Goal: Use online tool/utility

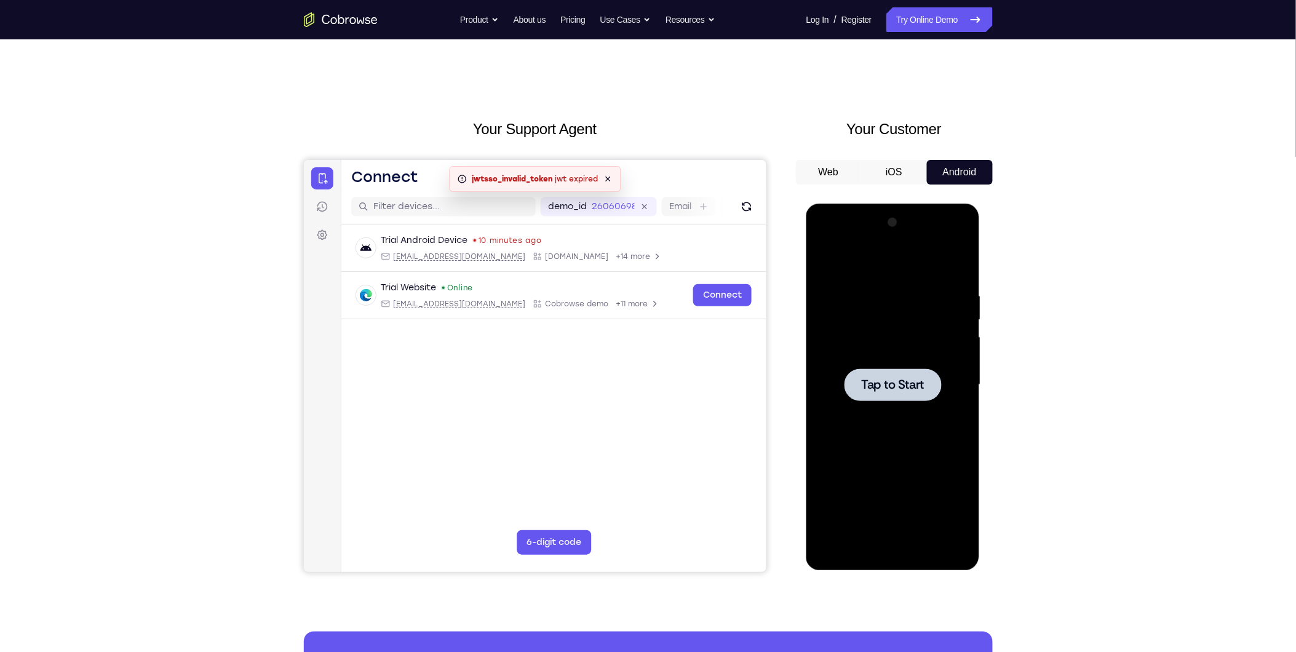
click at [922, 378] on span "Tap to Start" at bounding box center [892, 384] width 63 height 12
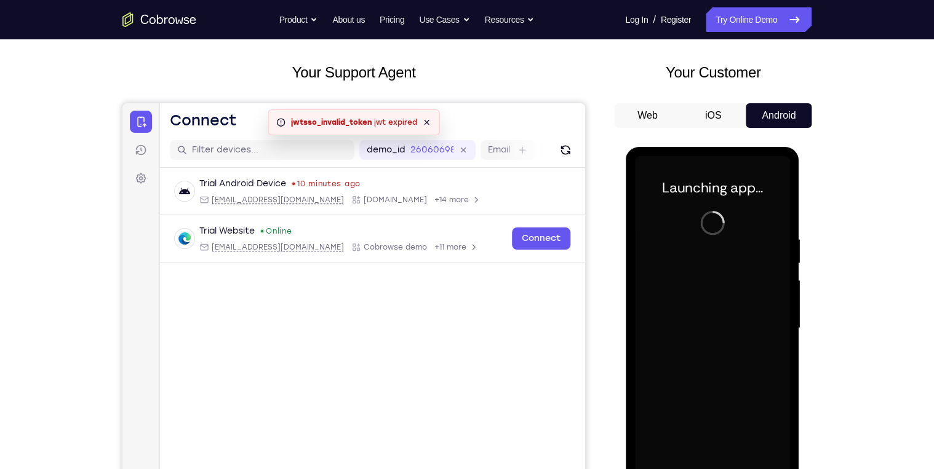
scroll to position [148, 0]
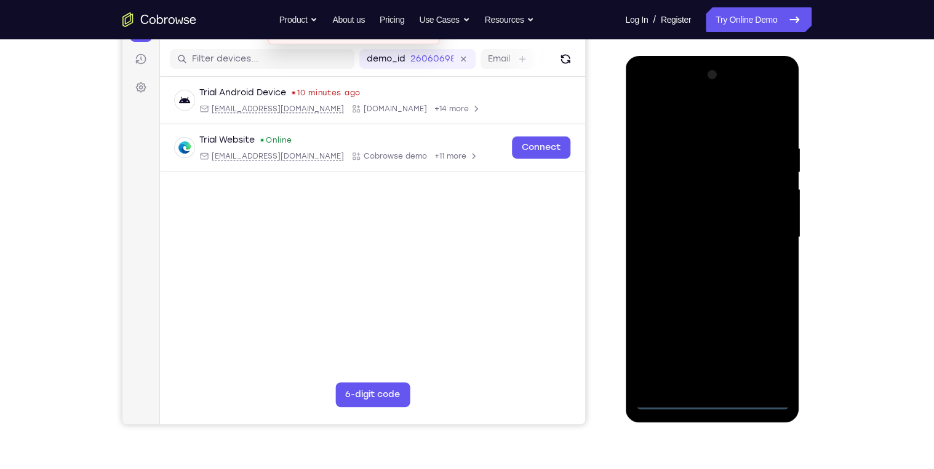
click at [705, 399] on div at bounding box center [711, 237] width 155 height 345
click at [762, 345] on div at bounding box center [711, 237] width 155 height 345
click at [701, 118] on div at bounding box center [711, 237] width 155 height 345
click at [773, 239] on div at bounding box center [711, 237] width 155 height 345
click at [699, 263] on div at bounding box center [711, 237] width 155 height 345
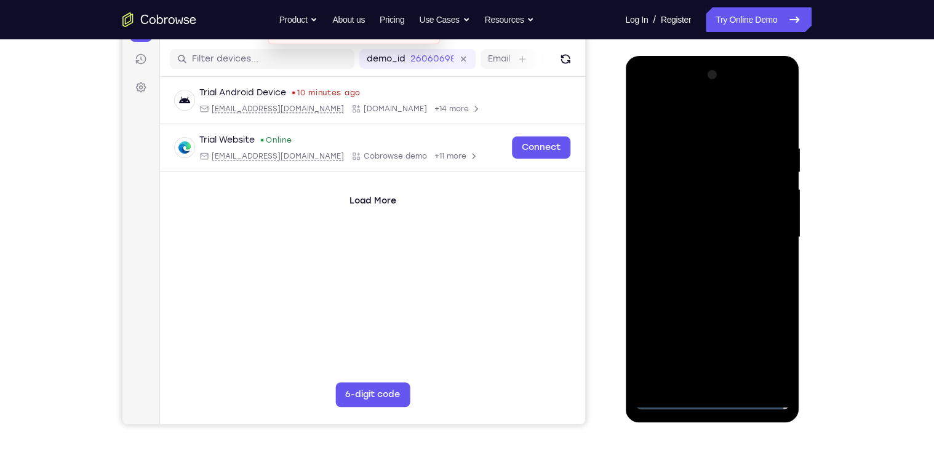
click at [708, 225] on div at bounding box center [711, 237] width 155 height 345
click at [704, 235] on div at bounding box center [711, 237] width 155 height 345
click at [679, 279] on div at bounding box center [711, 237] width 155 height 345
click at [677, 275] on div at bounding box center [711, 237] width 155 height 345
click at [765, 114] on div at bounding box center [711, 237] width 155 height 345
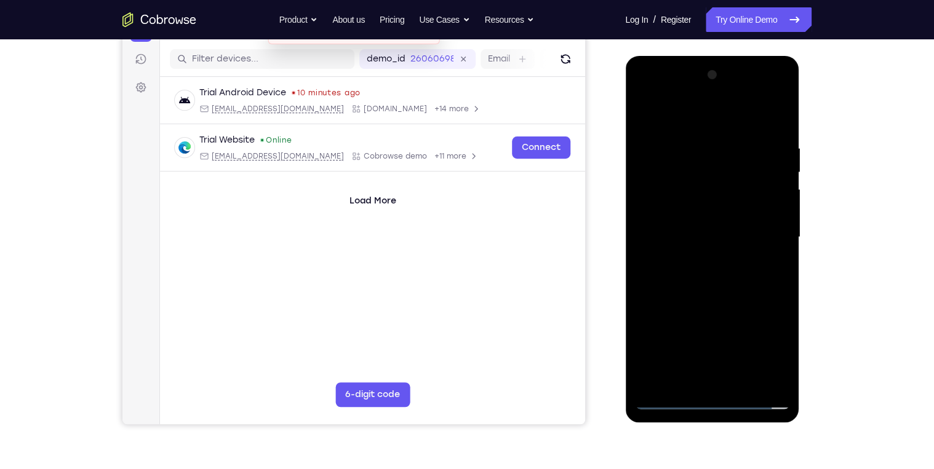
click at [730, 295] on div at bounding box center [711, 237] width 155 height 345
click at [744, 386] on div at bounding box center [711, 237] width 155 height 345
click at [721, 303] on div at bounding box center [711, 237] width 155 height 345
click at [732, 225] on div at bounding box center [711, 237] width 155 height 345
click at [688, 374] on div at bounding box center [711, 237] width 155 height 345
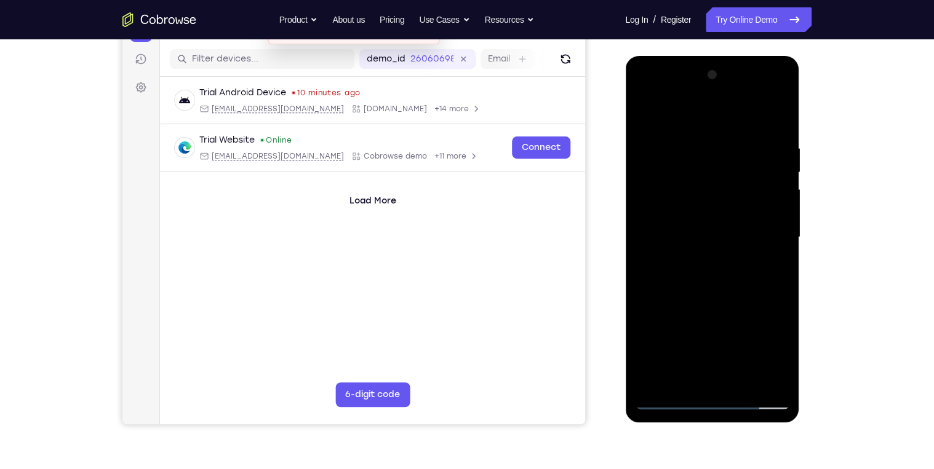
click at [780, 355] on div at bounding box center [711, 237] width 155 height 345
click at [768, 267] on div at bounding box center [711, 237] width 155 height 345
click at [695, 266] on div at bounding box center [711, 237] width 155 height 345
click at [692, 209] on div at bounding box center [711, 237] width 155 height 345
click at [698, 318] on div at bounding box center [711, 237] width 155 height 345
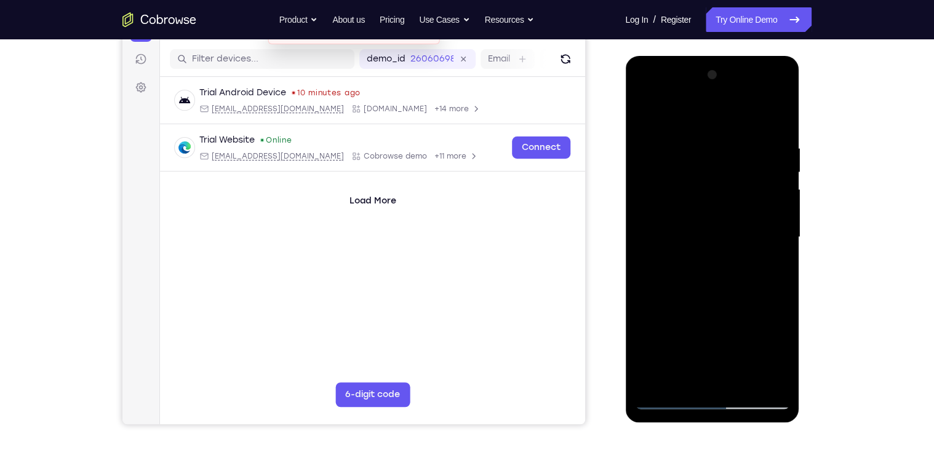
click at [767, 269] on div at bounding box center [711, 237] width 155 height 345
click at [768, 268] on div at bounding box center [711, 237] width 155 height 345
click at [637, 113] on div at bounding box center [711, 237] width 155 height 345
click at [732, 257] on div at bounding box center [711, 237] width 155 height 345
click at [702, 378] on div at bounding box center [711, 237] width 155 height 345
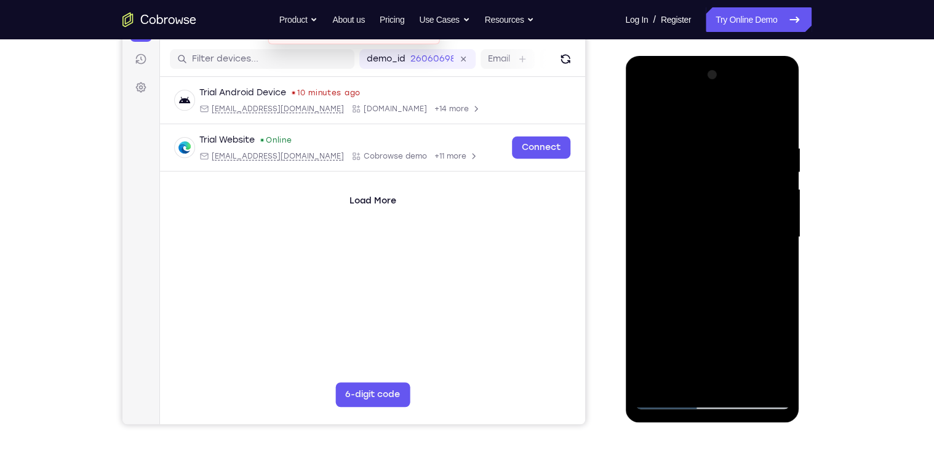
click at [772, 271] on div at bounding box center [711, 237] width 155 height 345
click at [725, 204] on div at bounding box center [711, 237] width 155 height 345
click at [744, 315] on div at bounding box center [711, 237] width 155 height 345
click at [770, 266] on div at bounding box center [711, 237] width 155 height 345
click at [644, 116] on div at bounding box center [711, 237] width 155 height 345
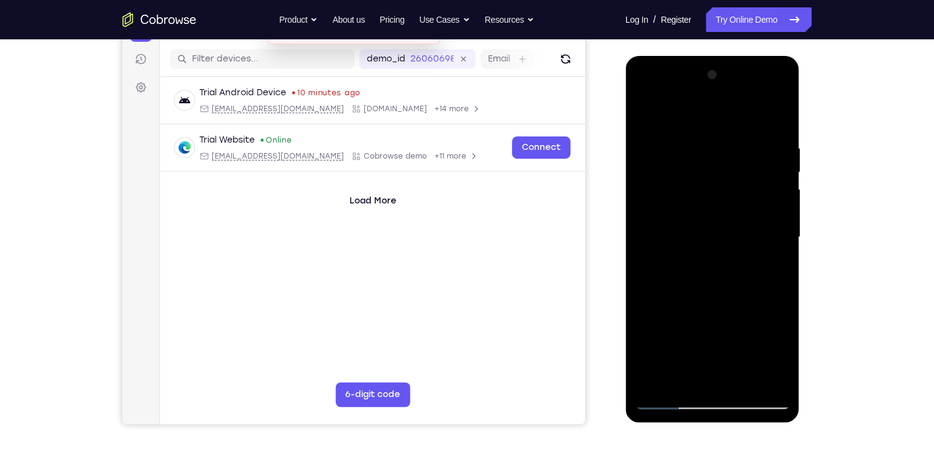
click at [720, 278] on div at bounding box center [711, 237] width 155 height 345
click at [773, 268] on div at bounding box center [711, 237] width 155 height 345
click at [767, 266] on div at bounding box center [711, 237] width 155 height 345
click at [646, 118] on div at bounding box center [711, 237] width 155 height 345
click at [646, 114] on div at bounding box center [711, 237] width 155 height 345
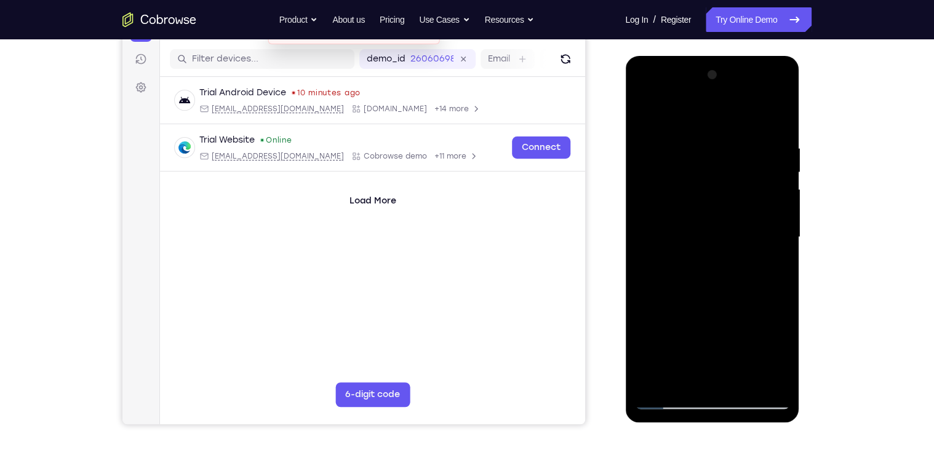
click at [684, 141] on div at bounding box center [711, 237] width 155 height 345
click at [773, 207] on div at bounding box center [711, 237] width 155 height 345
click at [781, 206] on div at bounding box center [711, 237] width 155 height 345
click at [781, 202] on div at bounding box center [711, 237] width 155 height 345
click at [773, 204] on div at bounding box center [711, 237] width 155 height 345
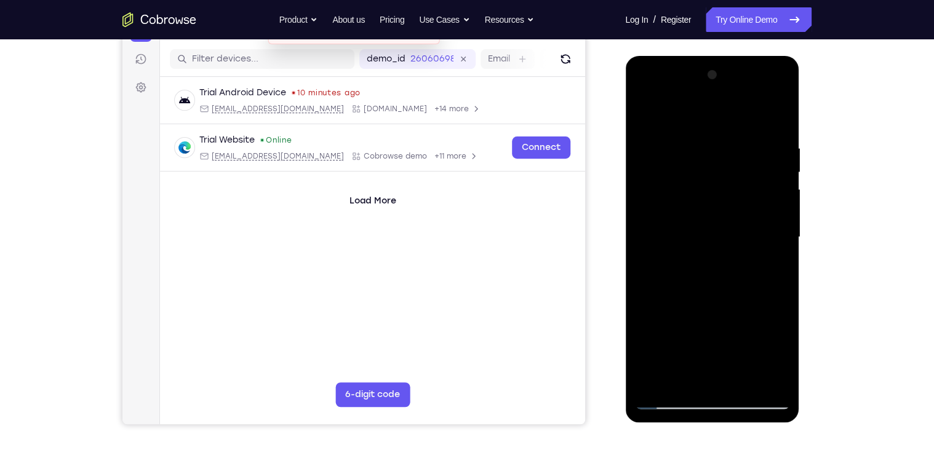
click at [665, 114] on div at bounding box center [711, 237] width 155 height 345
click at [654, 384] on div at bounding box center [711, 237] width 155 height 345
drag, startPoint x: 748, startPoint y: 143, endPoint x: 649, endPoint y: 138, distance: 99.8
click at [649, 138] on div at bounding box center [711, 237] width 155 height 345
click at [741, 141] on div at bounding box center [711, 237] width 155 height 345
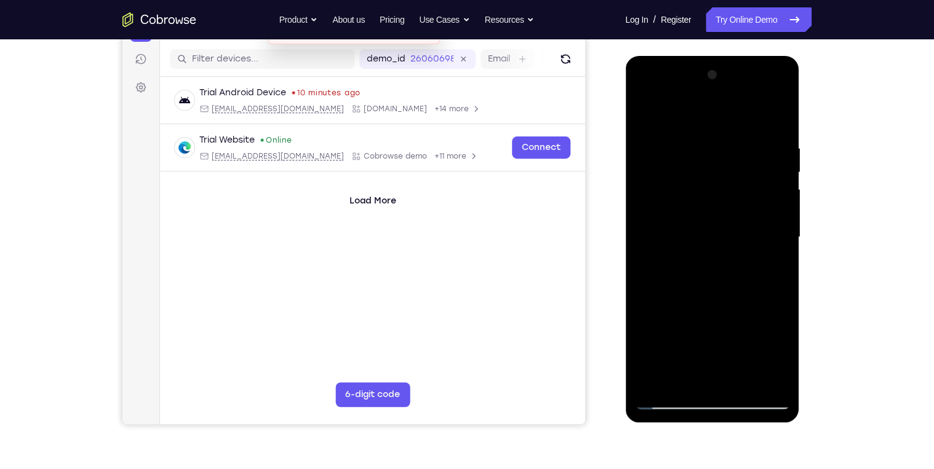
click at [778, 155] on div at bounding box center [711, 237] width 155 height 345
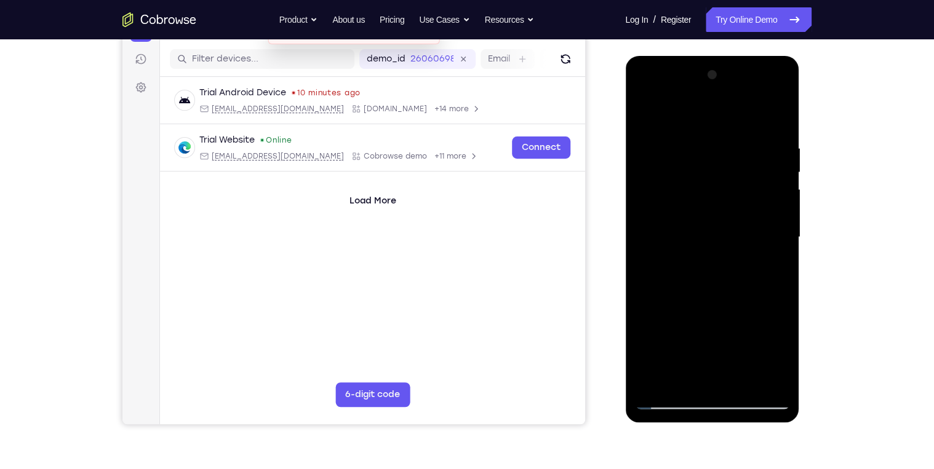
click at [776, 159] on div at bounding box center [711, 237] width 155 height 345
click at [781, 159] on div at bounding box center [711, 237] width 155 height 345
click at [772, 116] on div at bounding box center [711, 237] width 155 height 345
drag, startPoint x: 756, startPoint y: 140, endPoint x: 642, endPoint y: 143, distance: 114.5
click at [645, 143] on div at bounding box center [711, 237] width 155 height 345
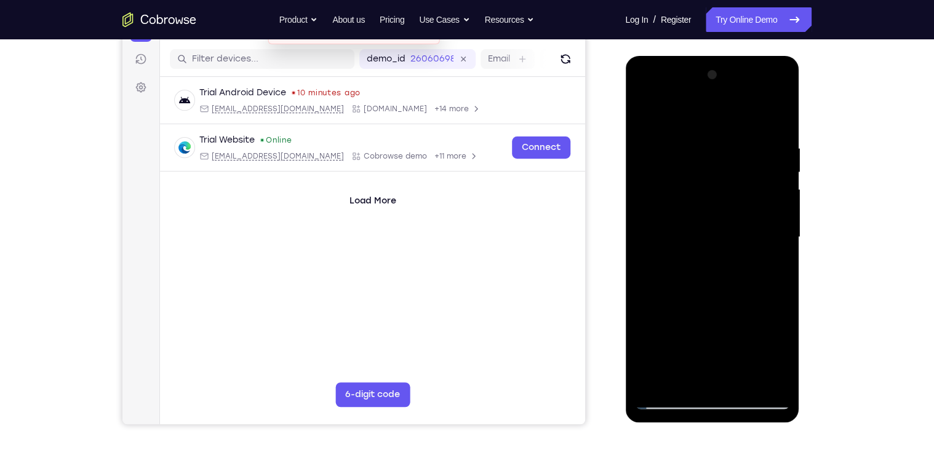
drag, startPoint x: 730, startPoint y: 147, endPoint x: 671, endPoint y: 137, distance: 59.9
click at [674, 137] on div at bounding box center [711, 237] width 155 height 345
drag, startPoint x: 734, startPoint y: 135, endPoint x: 684, endPoint y: 134, distance: 50.5
click at [686, 132] on div at bounding box center [711, 237] width 155 height 345
drag, startPoint x: 750, startPoint y: 141, endPoint x: 592, endPoint y: 145, distance: 158.2
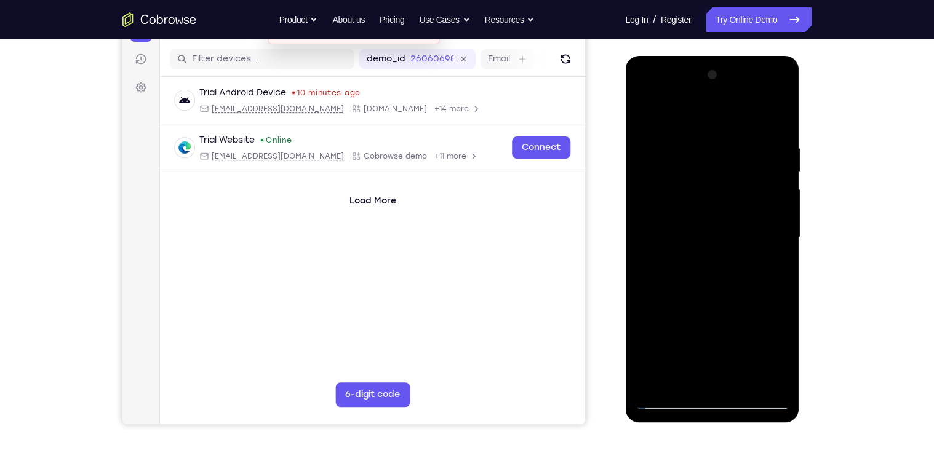
click at [625, 145] on html "Online web based iOS Simulators and Android Emulators. Run iPhone, iPad, Mobile…" at bounding box center [712, 240] width 175 height 369
click at [650, 138] on div at bounding box center [711, 237] width 155 height 345
click at [761, 380] on div at bounding box center [711, 237] width 155 height 345
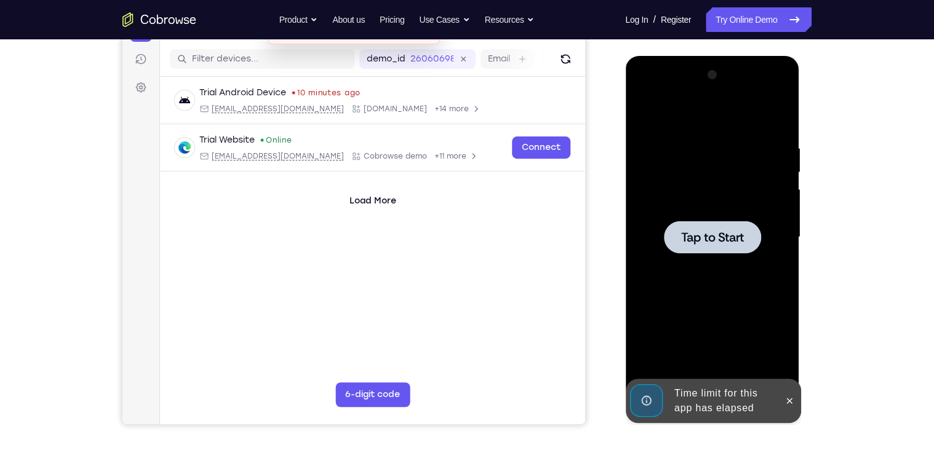
click at [679, 377] on div at bounding box center [711, 237] width 155 height 345
click at [787, 401] on icon at bounding box center [789, 401] width 10 height 10
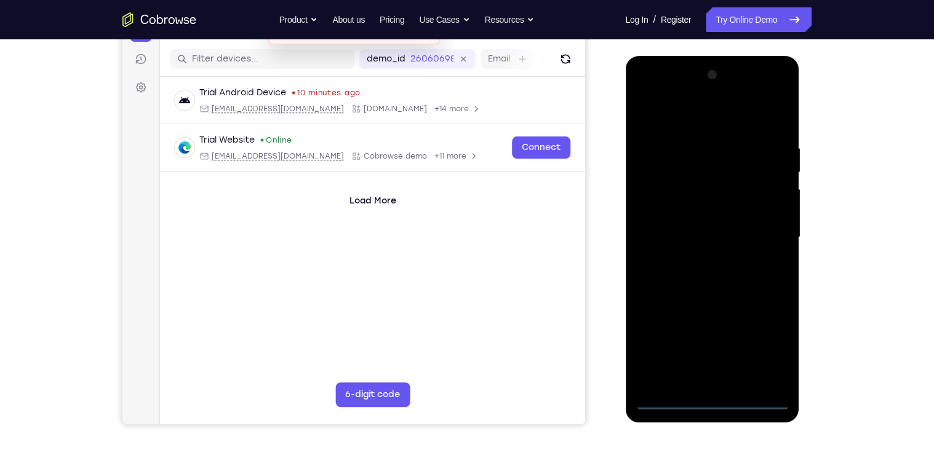
click at [709, 402] on div at bounding box center [711, 237] width 155 height 345
click at [768, 349] on div at bounding box center [711, 237] width 155 height 345
click at [693, 126] on div at bounding box center [711, 237] width 155 height 345
click at [693, 121] on div at bounding box center [711, 237] width 155 height 345
click at [663, 204] on div at bounding box center [711, 237] width 155 height 345
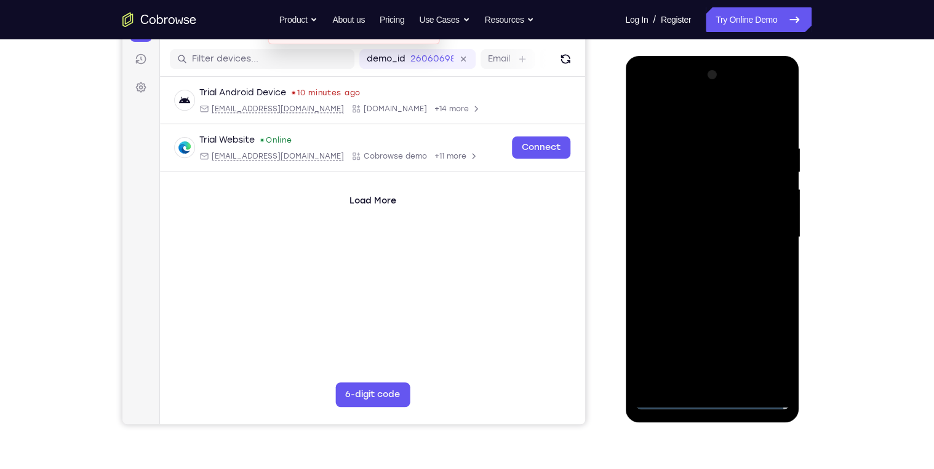
click at [714, 239] on div at bounding box center [711, 237] width 155 height 345
click at [712, 253] on div at bounding box center [711, 237] width 155 height 345
click at [769, 114] on div at bounding box center [711, 237] width 155 height 345
click at [717, 382] on div at bounding box center [711, 237] width 155 height 345
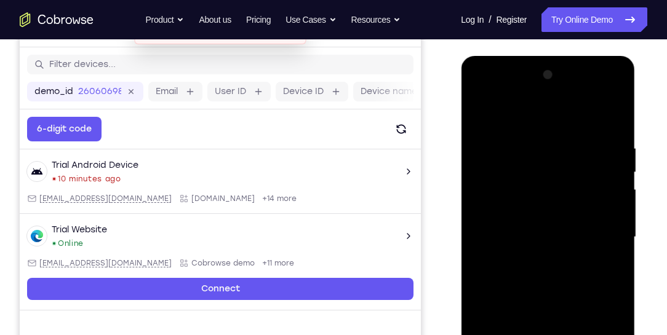
click at [613, 96] on div at bounding box center [547, 237] width 155 height 345
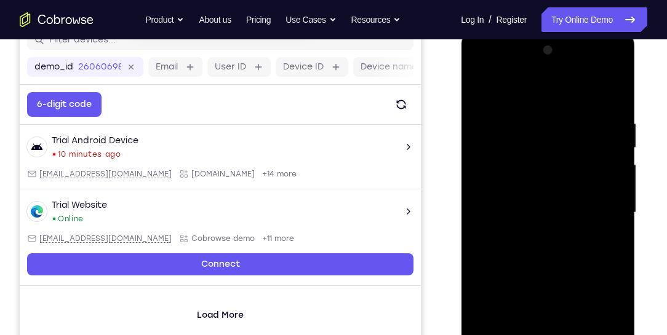
scroll to position [183, 0]
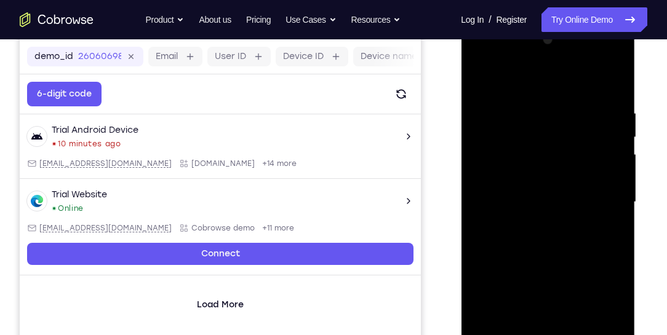
click at [596, 293] on div at bounding box center [547, 202] width 155 height 345
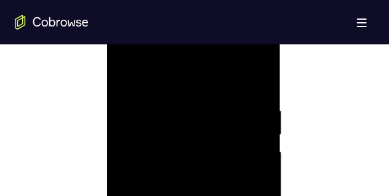
scroll to position [757, 0]
click at [218, 122] on div at bounding box center [193, 98] width 155 height 345
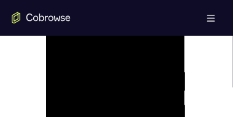
scroll to position [675, 0]
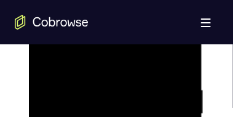
drag, startPoint x: 144, startPoint y: 90, endPoint x: 151, endPoint y: 56, distance: 35.2
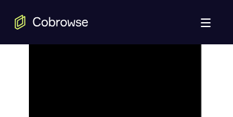
drag, startPoint x: 145, startPoint y: 97, endPoint x: 151, endPoint y: 52, distance: 44.7
drag, startPoint x: 148, startPoint y: 91, endPoint x: 150, endPoint y: 57, distance: 33.9
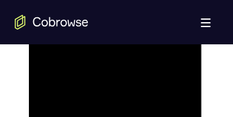
drag, startPoint x: 143, startPoint y: 105, endPoint x: 153, endPoint y: 53, distance: 52.7
drag, startPoint x: 144, startPoint y: 97, endPoint x: 147, endPoint y: 81, distance: 16.3
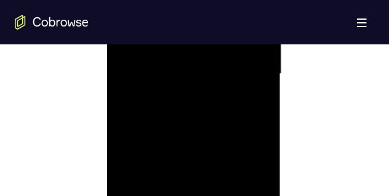
scroll to position [769, 0]
drag, startPoint x: 220, startPoint y: 108, endPoint x: 226, endPoint y: 73, distance: 35.6
click at [226, 73] on div at bounding box center [193, 85] width 155 height 345
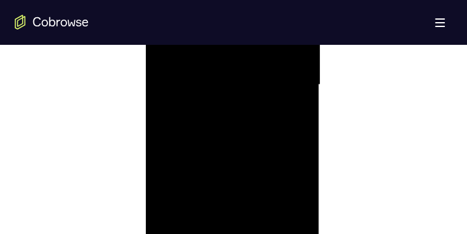
click at [261, 105] on div at bounding box center [232, 85] width 155 height 345
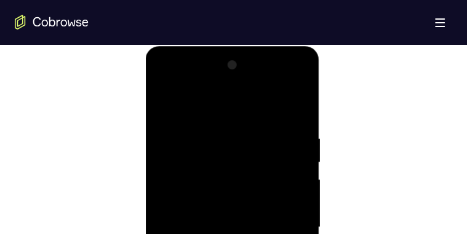
scroll to position [597, 0]
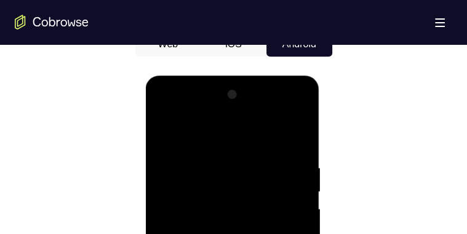
drag, startPoint x: 215, startPoint y: 153, endPoint x: 217, endPoint y: 247, distance: 94.8
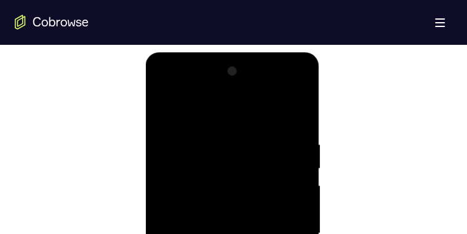
scroll to position [646, 0]
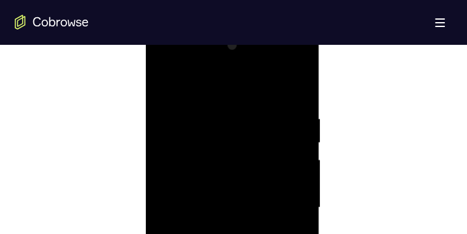
click at [267, 81] on div at bounding box center [232, 208] width 155 height 345
drag, startPoint x: 256, startPoint y: 168, endPoint x: 258, endPoint y: 105, distance: 63.4
click at [258, 105] on div at bounding box center [232, 60] width 155 height 345
drag, startPoint x: 260, startPoint y: 182, endPoint x: 260, endPoint y: 108, distance: 73.8
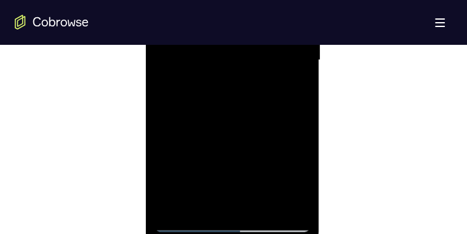
click at [260, 108] on div at bounding box center [232, 60] width 155 height 345
click at [254, 186] on div at bounding box center [232, 60] width 155 height 345
click at [277, 103] on div at bounding box center [232, 60] width 155 height 345
click at [288, 83] on div at bounding box center [232, 183] width 155 height 345
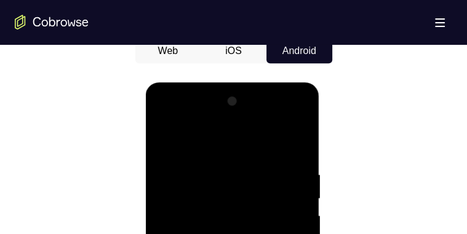
scroll to position [597, 0]
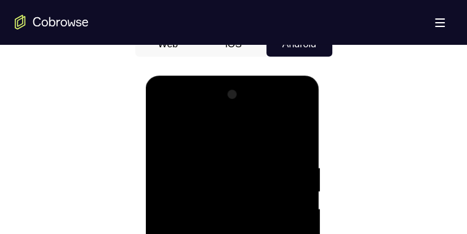
drag, startPoint x: 223, startPoint y: 150, endPoint x: 225, endPoint y: 210, distance: 59.7
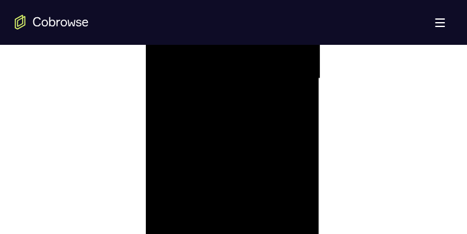
scroll to position [794, 0]
drag, startPoint x: 258, startPoint y: 192, endPoint x: 265, endPoint y: 92, distance: 99.9
click at [265, 92] on div at bounding box center [232, 60] width 155 height 345
drag, startPoint x: 261, startPoint y: 170, endPoint x: 266, endPoint y: 102, distance: 67.9
click at [266, 102] on div at bounding box center [232, 60] width 155 height 345
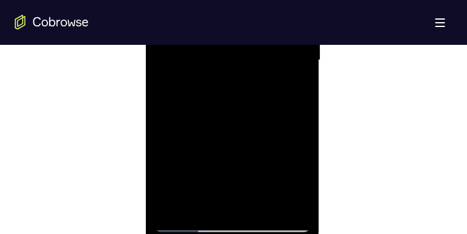
drag, startPoint x: 265, startPoint y: 185, endPoint x: 281, endPoint y: 95, distance: 91.1
click at [281, 95] on div at bounding box center [232, 60] width 155 height 345
drag, startPoint x: 266, startPoint y: 177, endPoint x: 277, endPoint y: 137, distance: 41.3
click at [277, 137] on div at bounding box center [232, 60] width 155 height 345
click at [279, 116] on div at bounding box center [232, 60] width 155 height 345
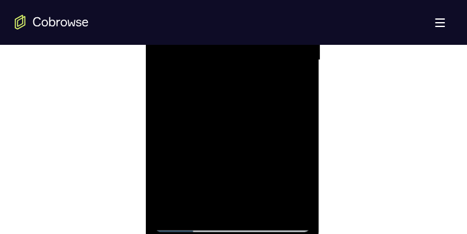
drag, startPoint x: 242, startPoint y: 111, endPoint x: 188, endPoint y: 85, distance: 60.8
click at [188, 85] on div at bounding box center [232, 60] width 155 height 345
click at [188, 84] on div at bounding box center [232, 60] width 155 height 345
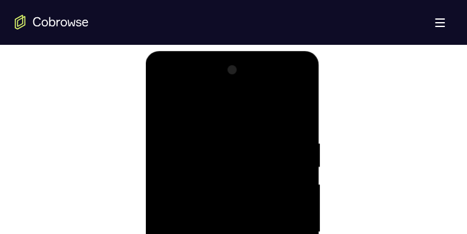
drag, startPoint x: 274, startPoint y: 123, endPoint x: 268, endPoint y: 247, distance: 124.4
click at [268, 247] on div at bounding box center [232, 232] width 155 height 345
drag, startPoint x: 215, startPoint y: 117, endPoint x: 219, endPoint y: 175, distance: 58.0
click at [219, 175] on div at bounding box center [232, 232] width 155 height 345
drag, startPoint x: 215, startPoint y: 116, endPoint x: 210, endPoint y: 191, distance: 75.2
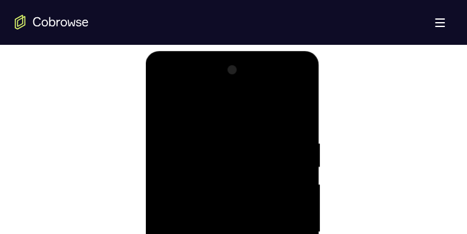
click at [207, 202] on div at bounding box center [232, 232] width 155 height 345
click at [266, 110] on div at bounding box center [232, 232] width 155 height 345
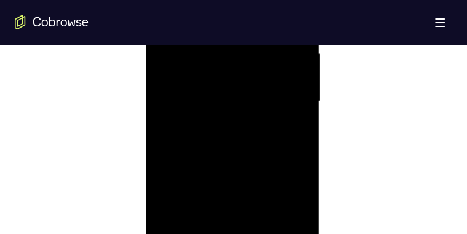
scroll to position [794, 0]
drag, startPoint x: 247, startPoint y: 160, endPoint x: 250, endPoint y: 90, distance: 70.2
click at [250, 90] on div at bounding box center [232, 60] width 155 height 345
drag, startPoint x: 253, startPoint y: 181, endPoint x: 259, endPoint y: 98, distance: 83.2
click at [259, 98] on div at bounding box center [232, 60] width 155 height 345
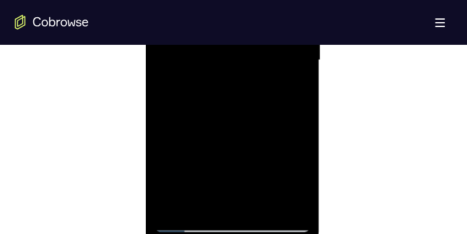
drag, startPoint x: 247, startPoint y: 188, endPoint x: 256, endPoint y: 107, distance: 81.7
click at [256, 108] on div at bounding box center [232, 60] width 155 height 345
click at [250, 169] on div at bounding box center [232, 60] width 155 height 345
click at [276, 102] on div at bounding box center [232, 60] width 155 height 345
click at [287, 95] on div at bounding box center [232, 60] width 155 height 345
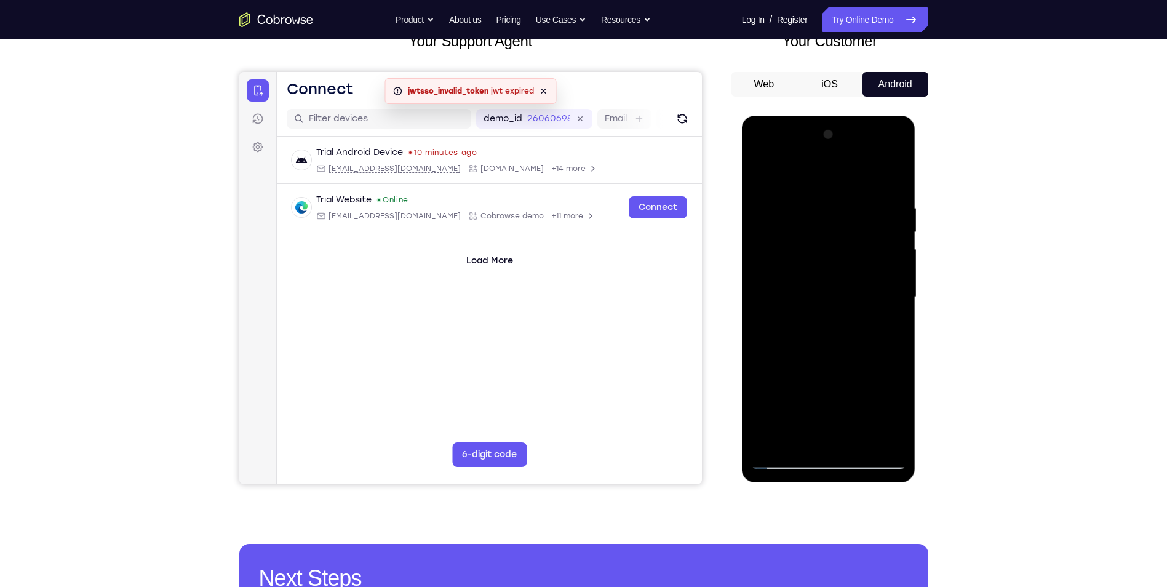
scroll to position [60, 0]
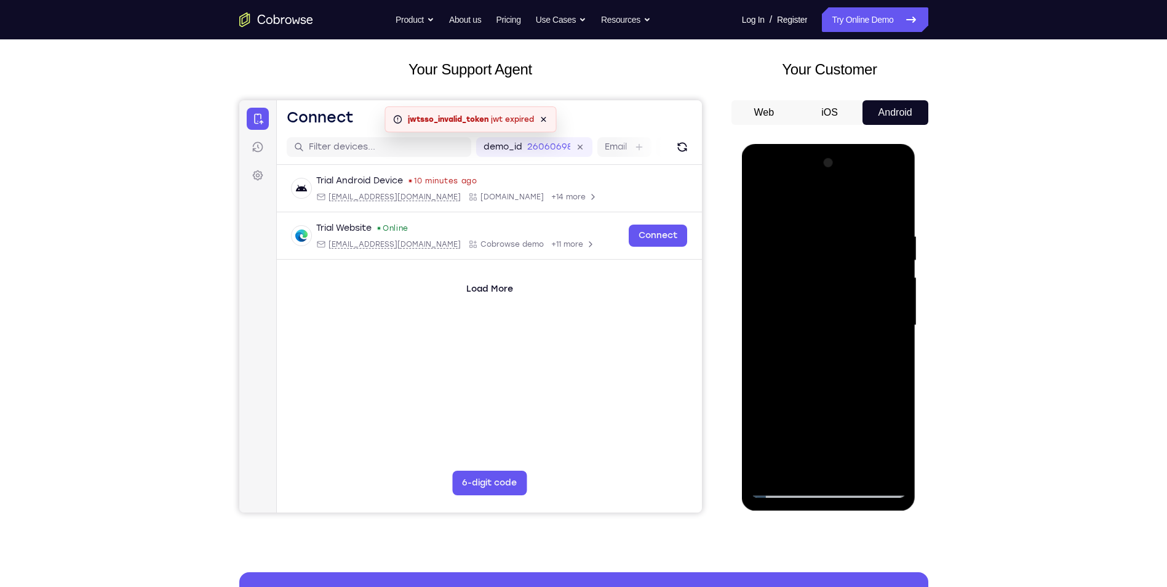
click at [855, 226] on div at bounding box center [828, 325] width 155 height 345
click at [879, 344] on div at bounding box center [828, 325] width 155 height 345
click at [855, 325] on div at bounding box center [828, 325] width 155 height 345
